Goal: Task Accomplishment & Management: Manage account settings

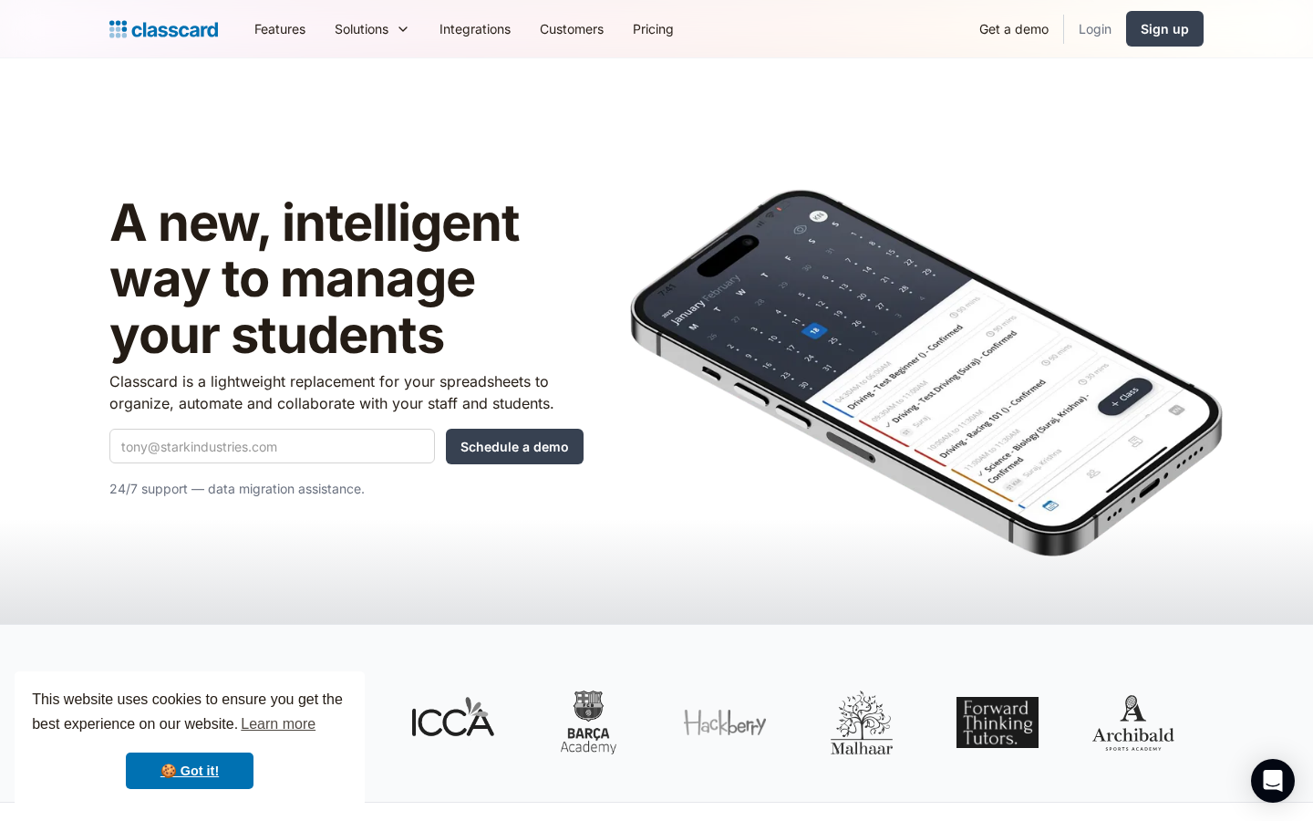
click at [1091, 28] on link "Login" at bounding box center [1095, 28] width 62 height 41
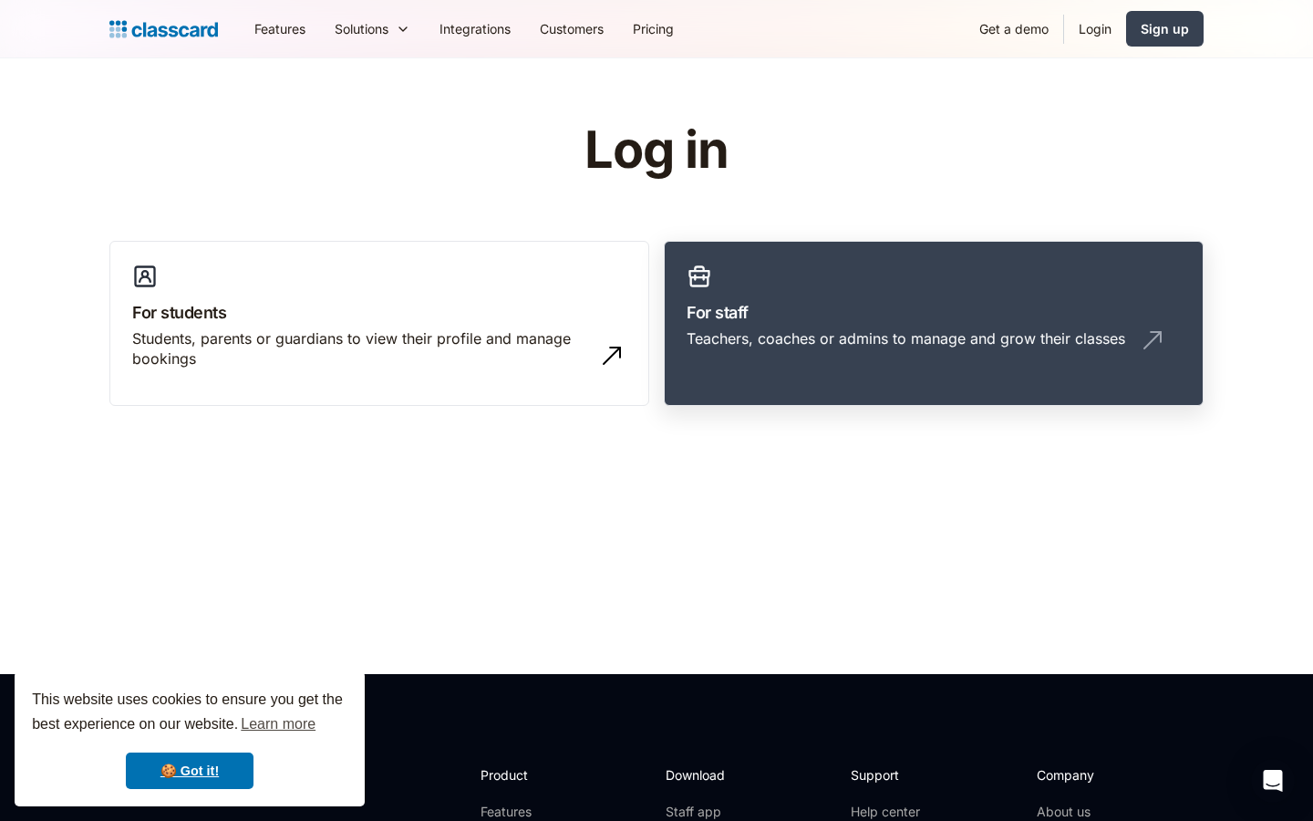
click at [800, 340] on div "Teachers, coaches or admins to manage and grow their classes" at bounding box center [906, 338] width 439 height 20
